Goal: Navigation & Orientation: Go to known website

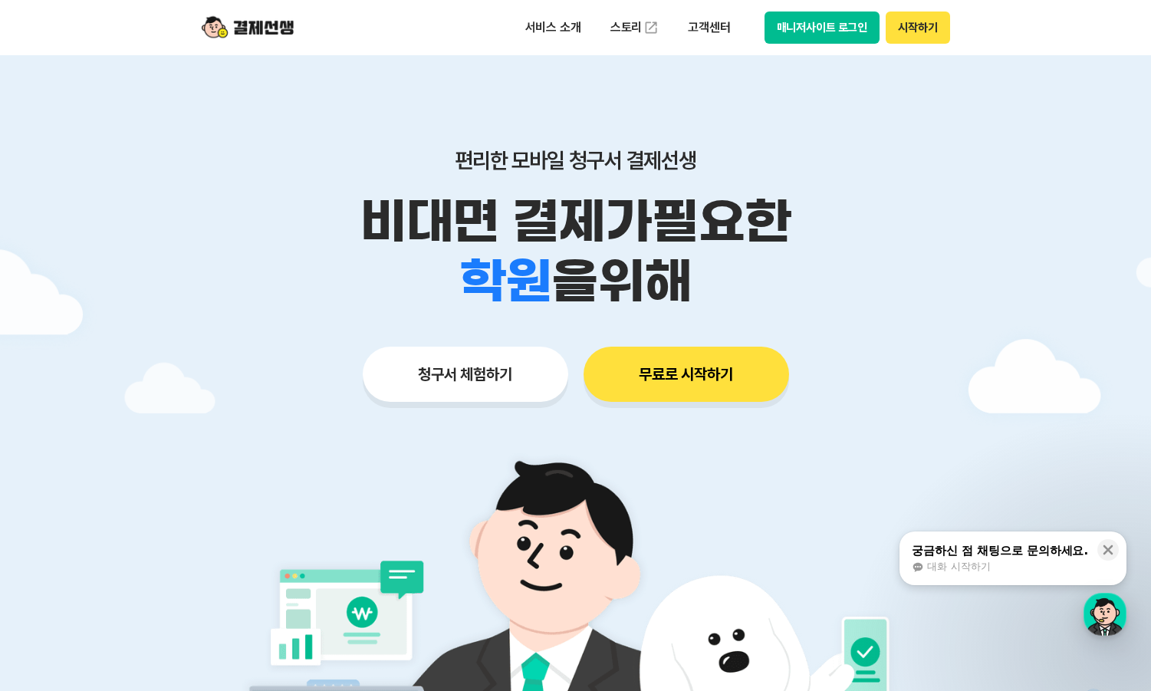
click at [799, 37] on button "매니저사이트 로그인" at bounding box center [822, 27] width 116 height 32
click at [846, 35] on button "매니저사이트 로그인" at bounding box center [822, 27] width 116 height 32
